Goal: Task Accomplishment & Management: Manage account settings

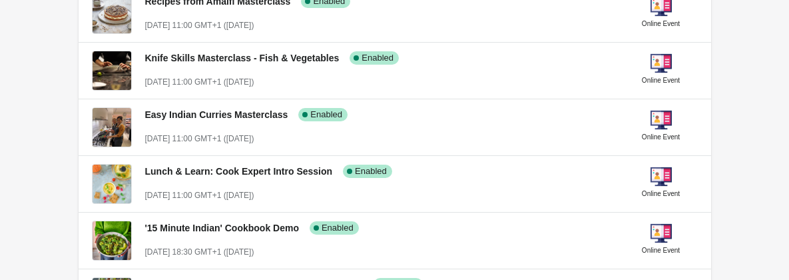
scroll to position [437, 0]
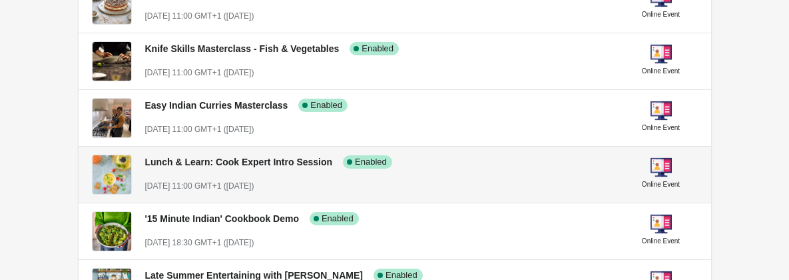
click at [264, 163] on span "Lunch & Learn: Cook Expert Intro Session" at bounding box center [239, 162] width 188 height 11
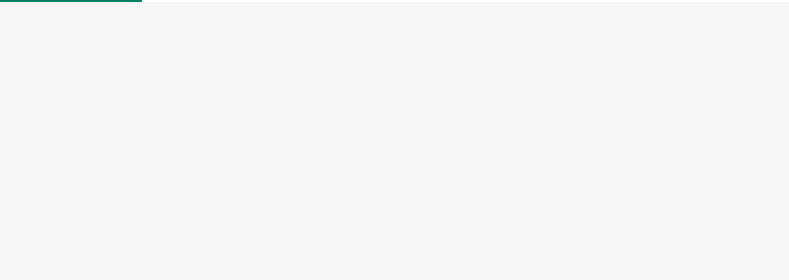
select select "US"
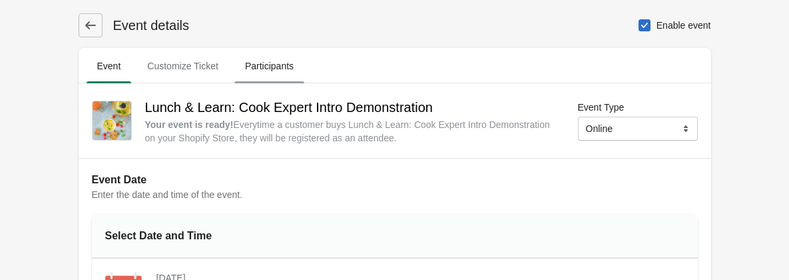
click at [277, 57] on span "Participants" at bounding box center [269, 66] width 70 height 24
select select "US"
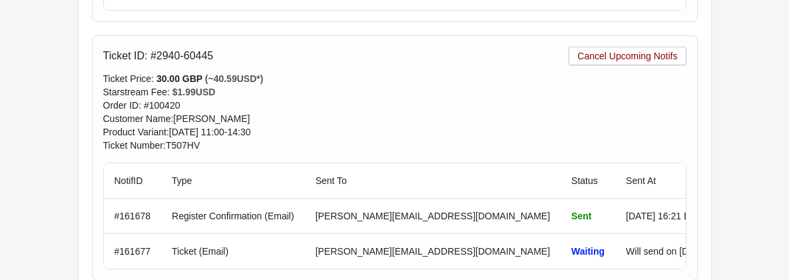
scroll to position [3792, 0]
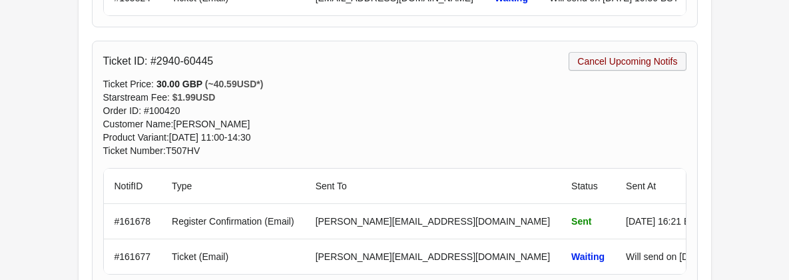
click at [606, 60] on span "Cancel Upcoming Notifs" at bounding box center [627, 61] width 100 height 11
